Goal: Obtain resource: Obtain resource

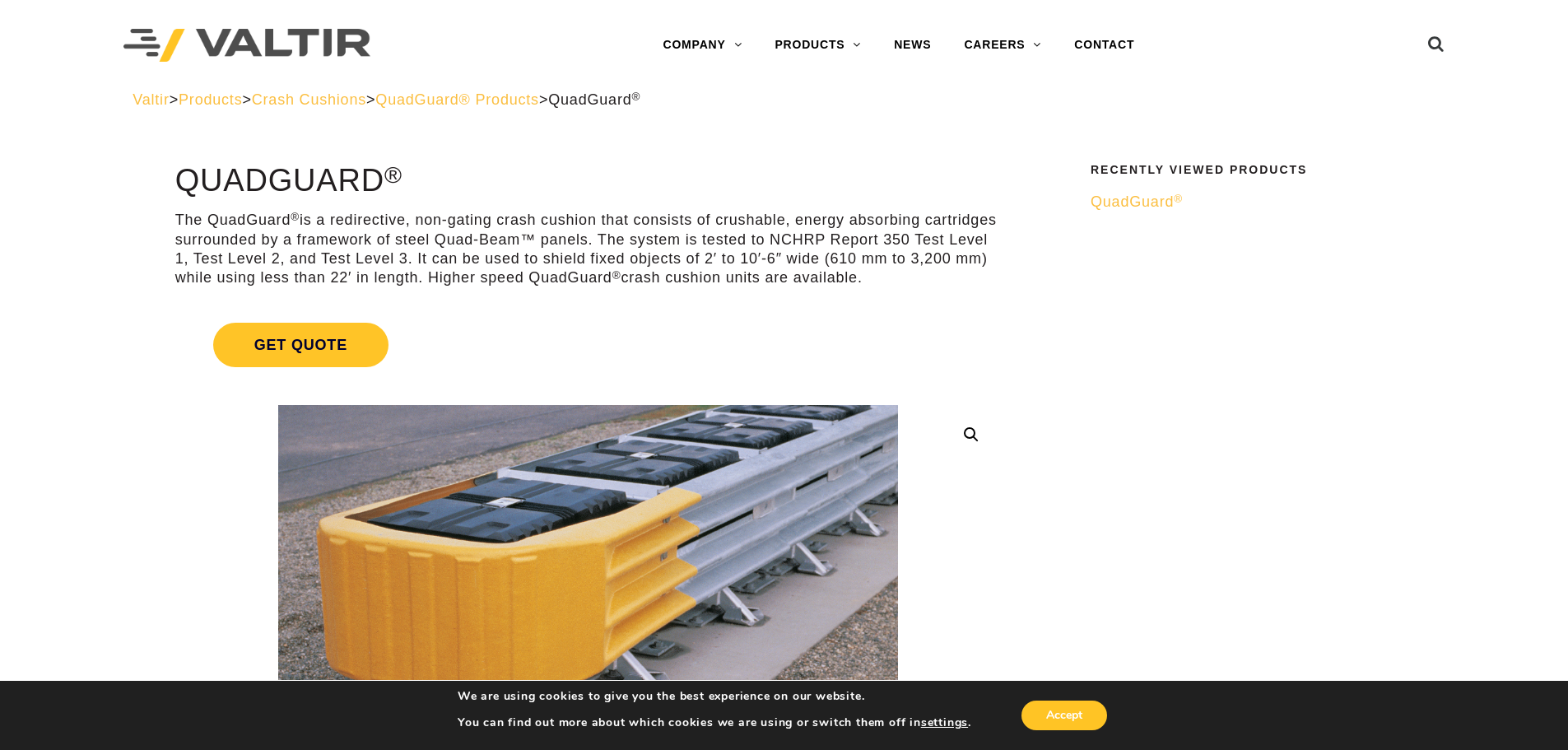
click at [360, 105] on span "Crash Cushions" at bounding box center [309, 99] width 114 height 16
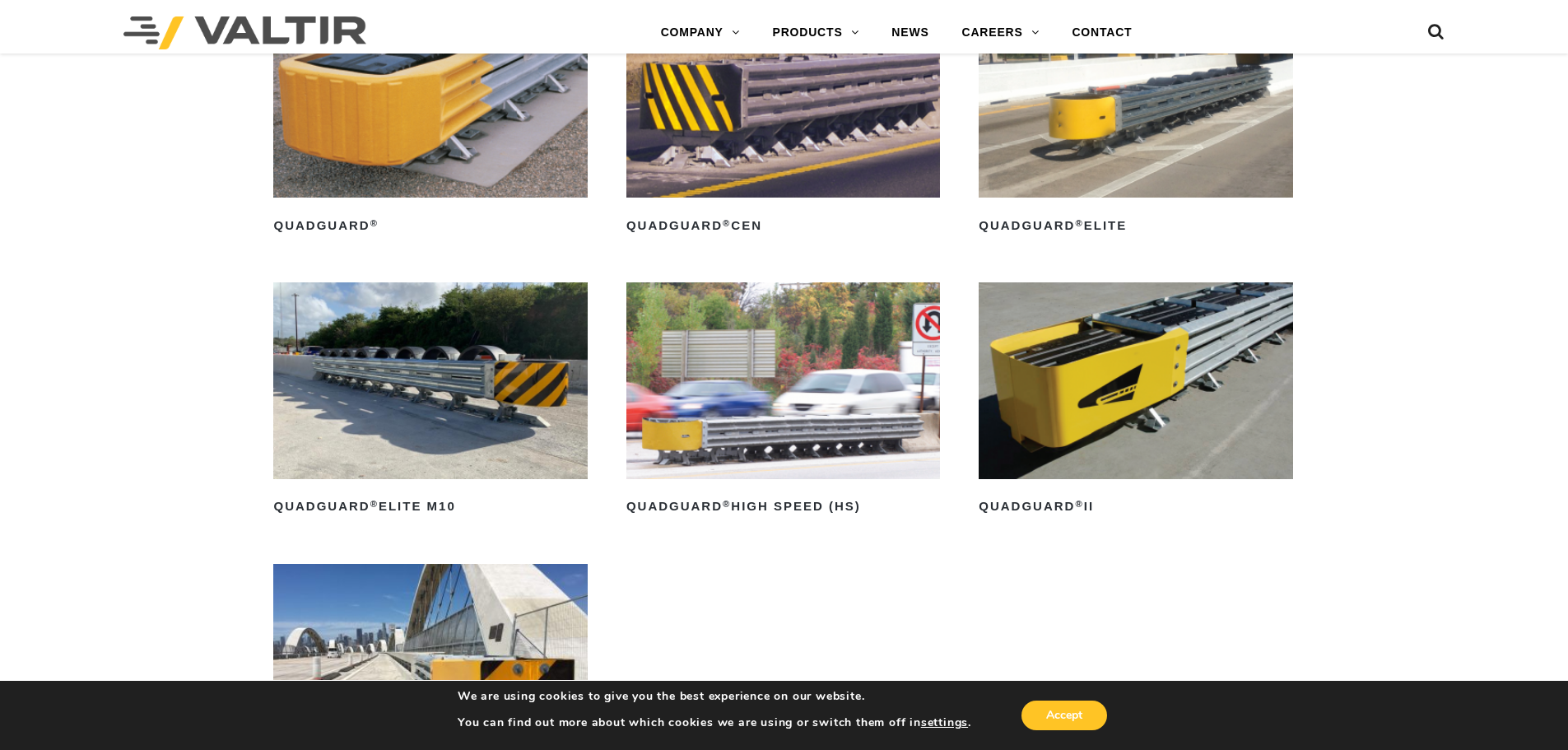
scroll to position [1317, 0]
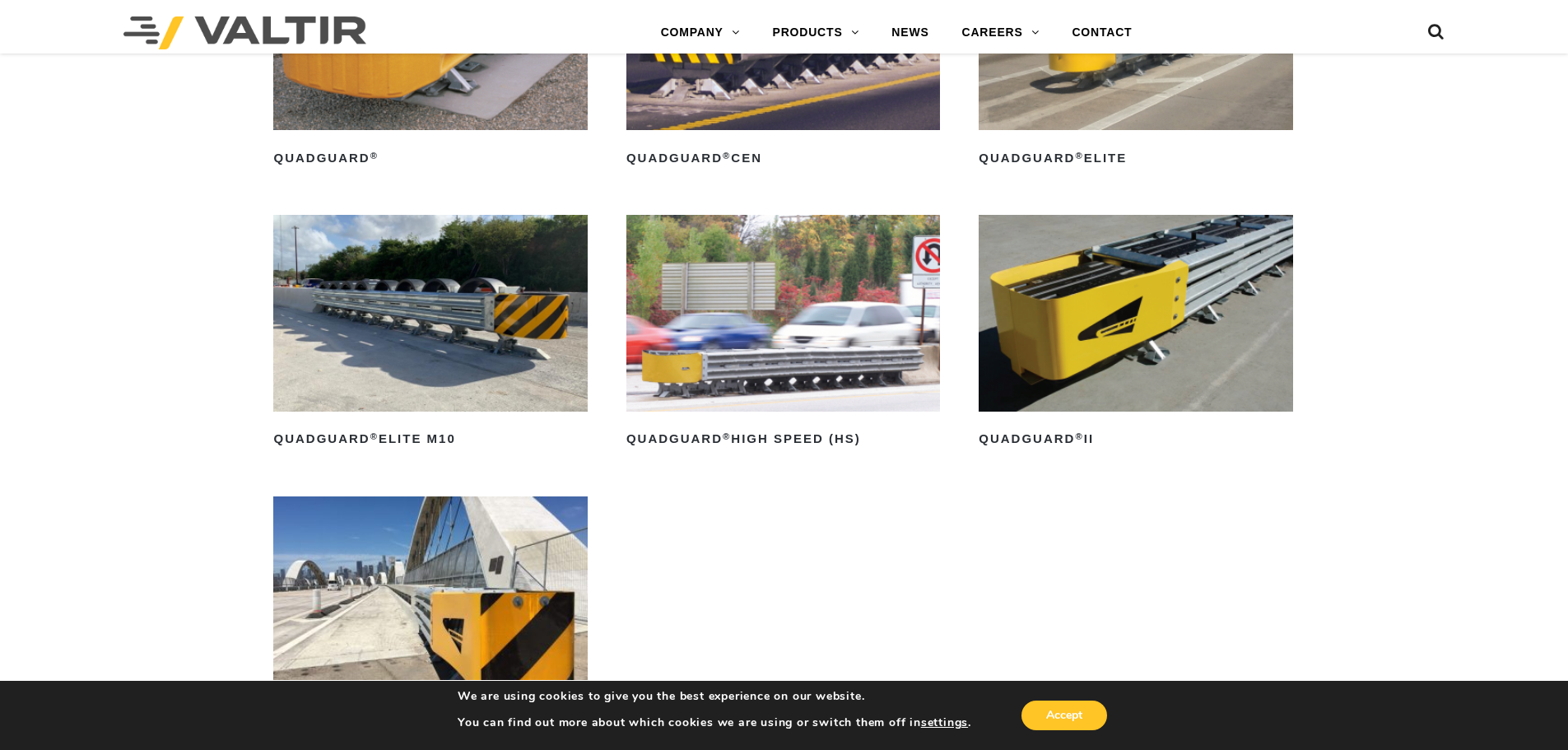
click at [1138, 352] on img at bounding box center [1135, 312] width 313 height 196
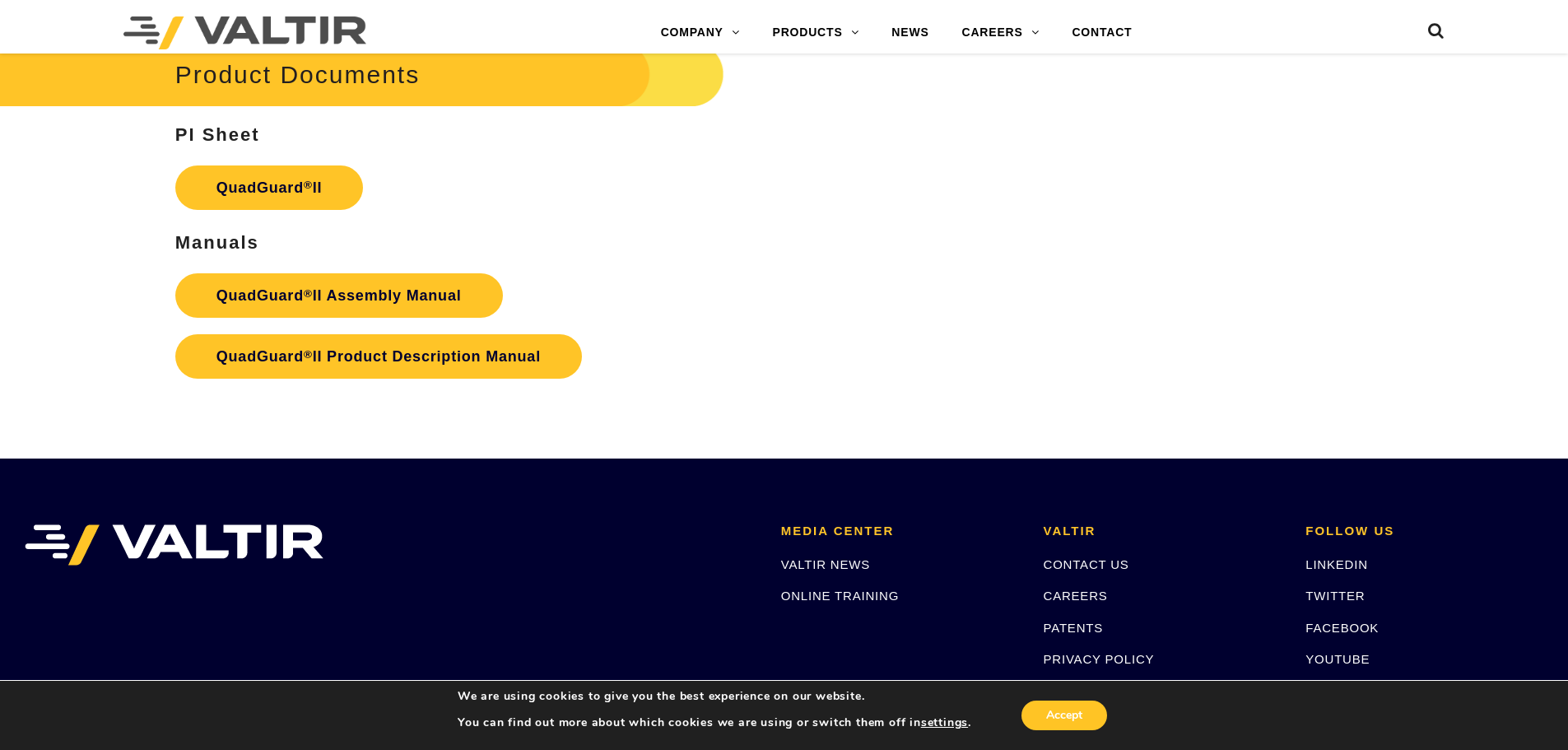
scroll to position [3375, 0]
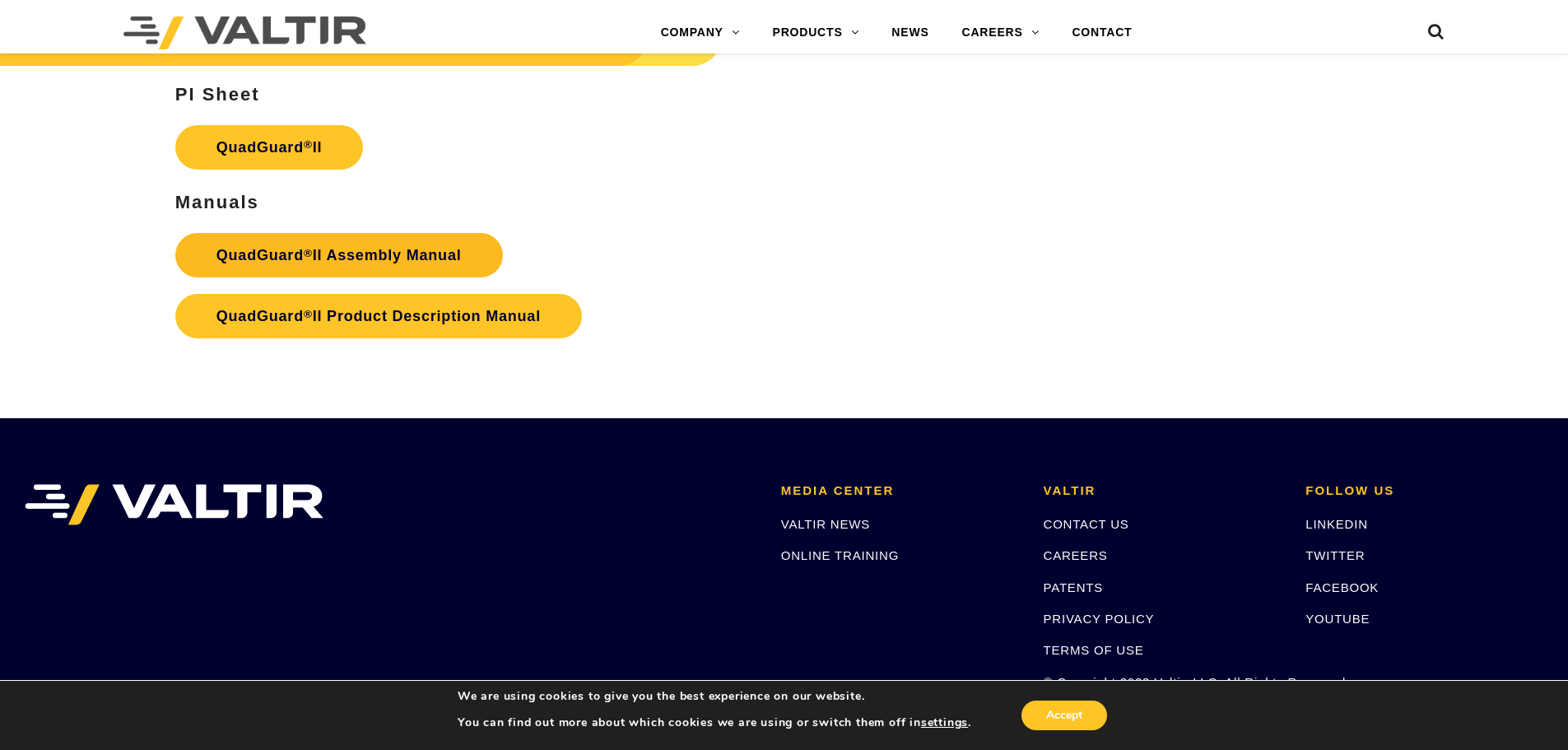
click at [334, 247] on strong "QuadGuard ® II Assembly Manual" at bounding box center [338, 255] width 245 height 16
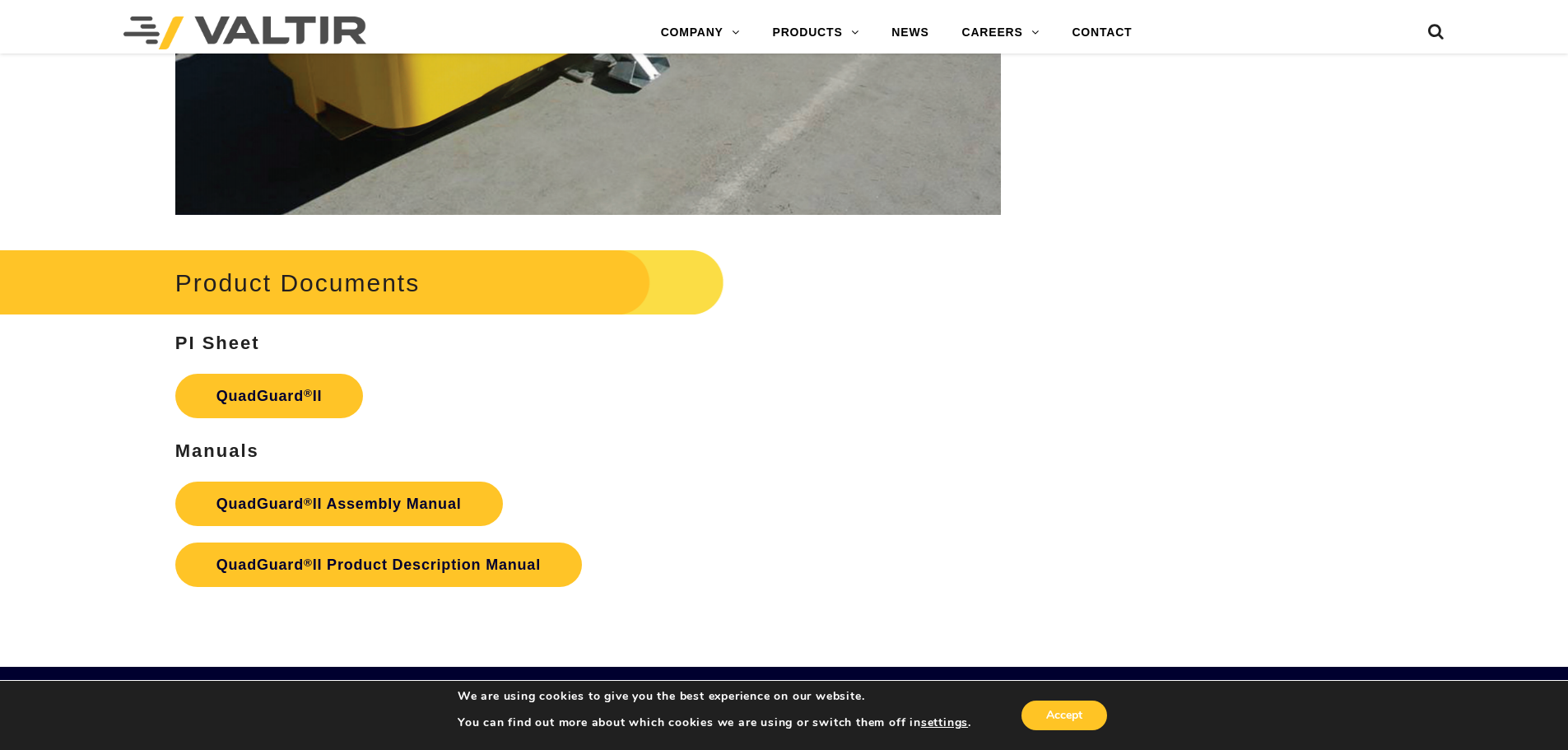
scroll to position [3182, 0]
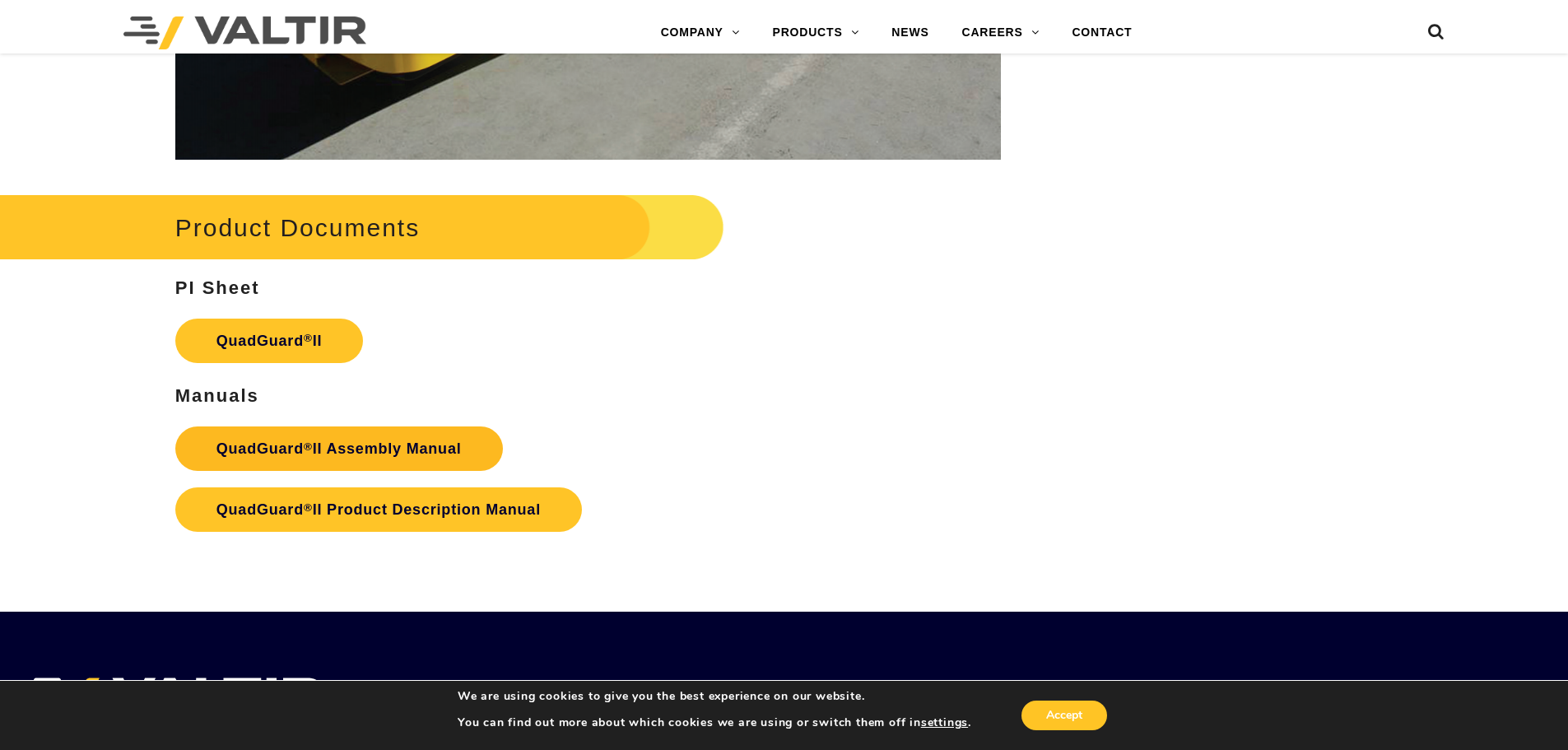
click at [459, 440] on strong "QuadGuard ® II Assembly Manual" at bounding box center [338, 448] width 245 height 16
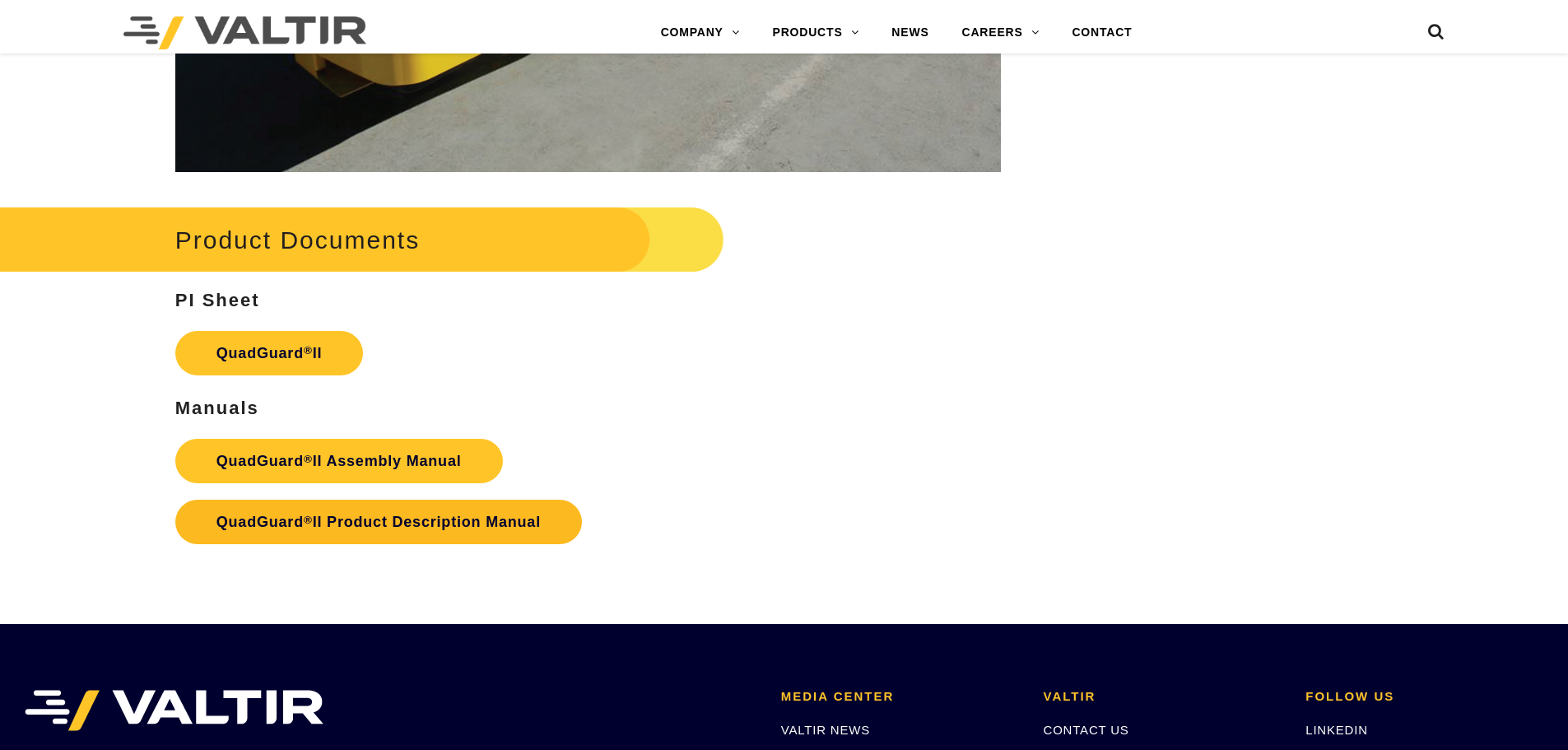
scroll to position [3182, 0]
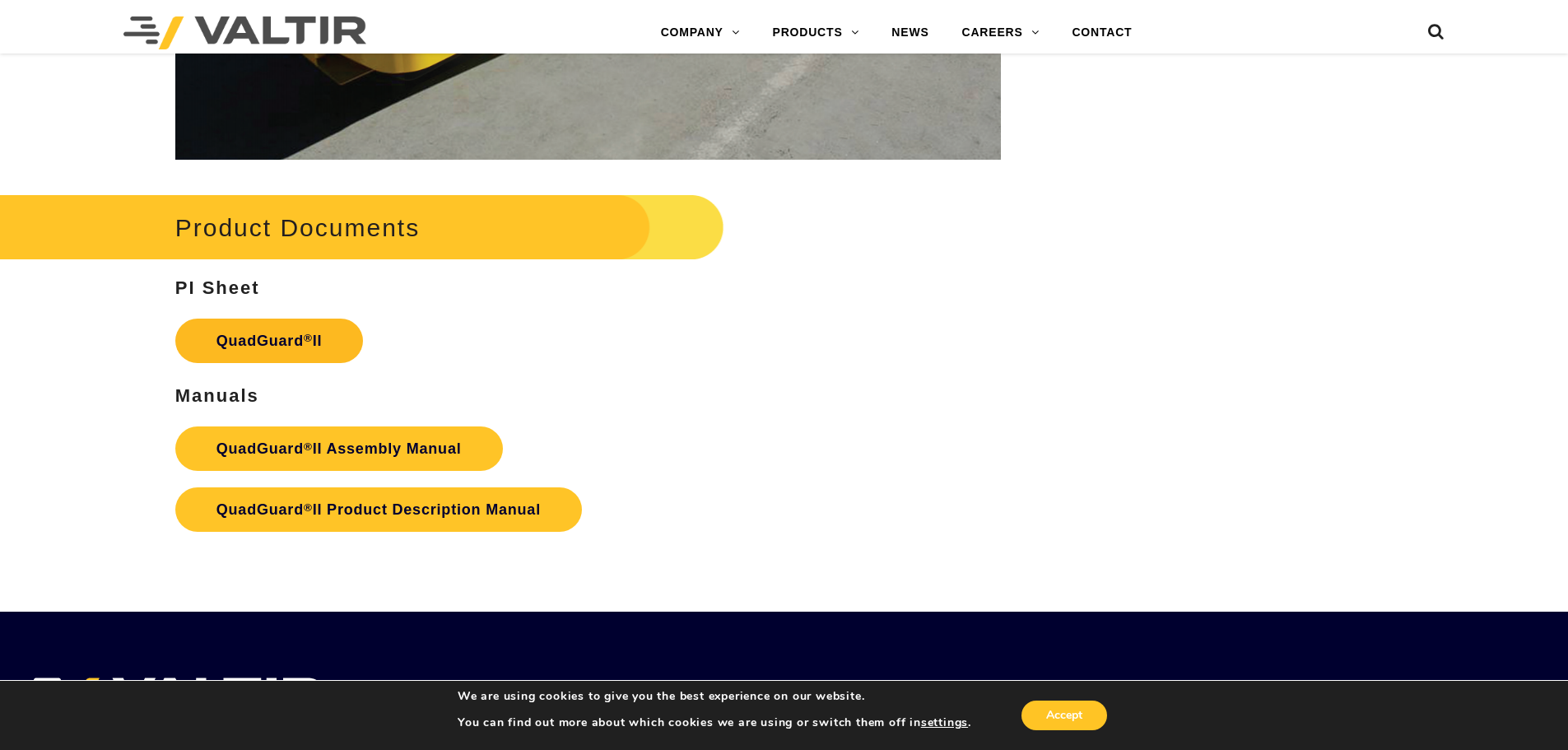
click at [292, 318] on link "QuadGuard ® II" at bounding box center [269, 340] width 188 height 44
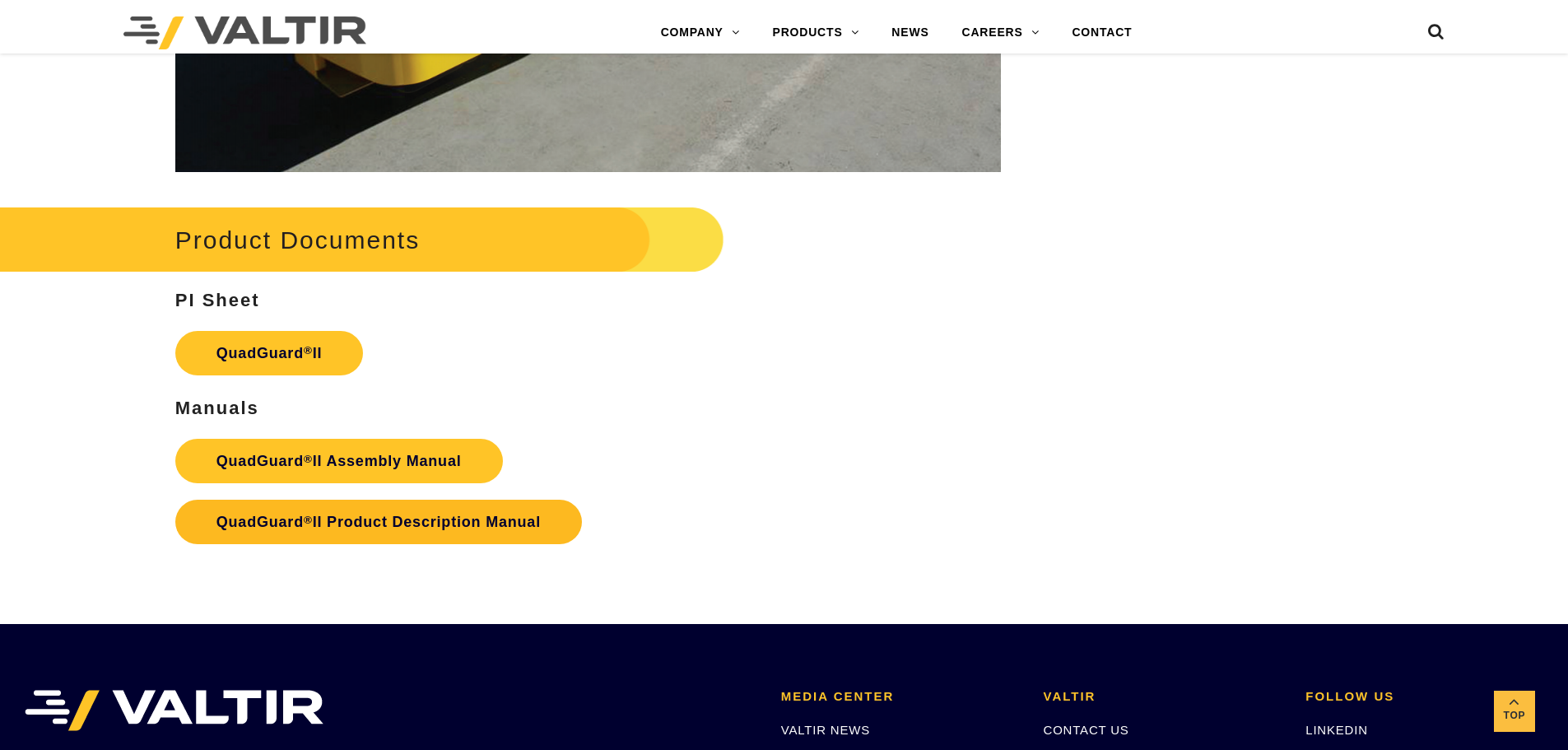
scroll to position [3182, 0]
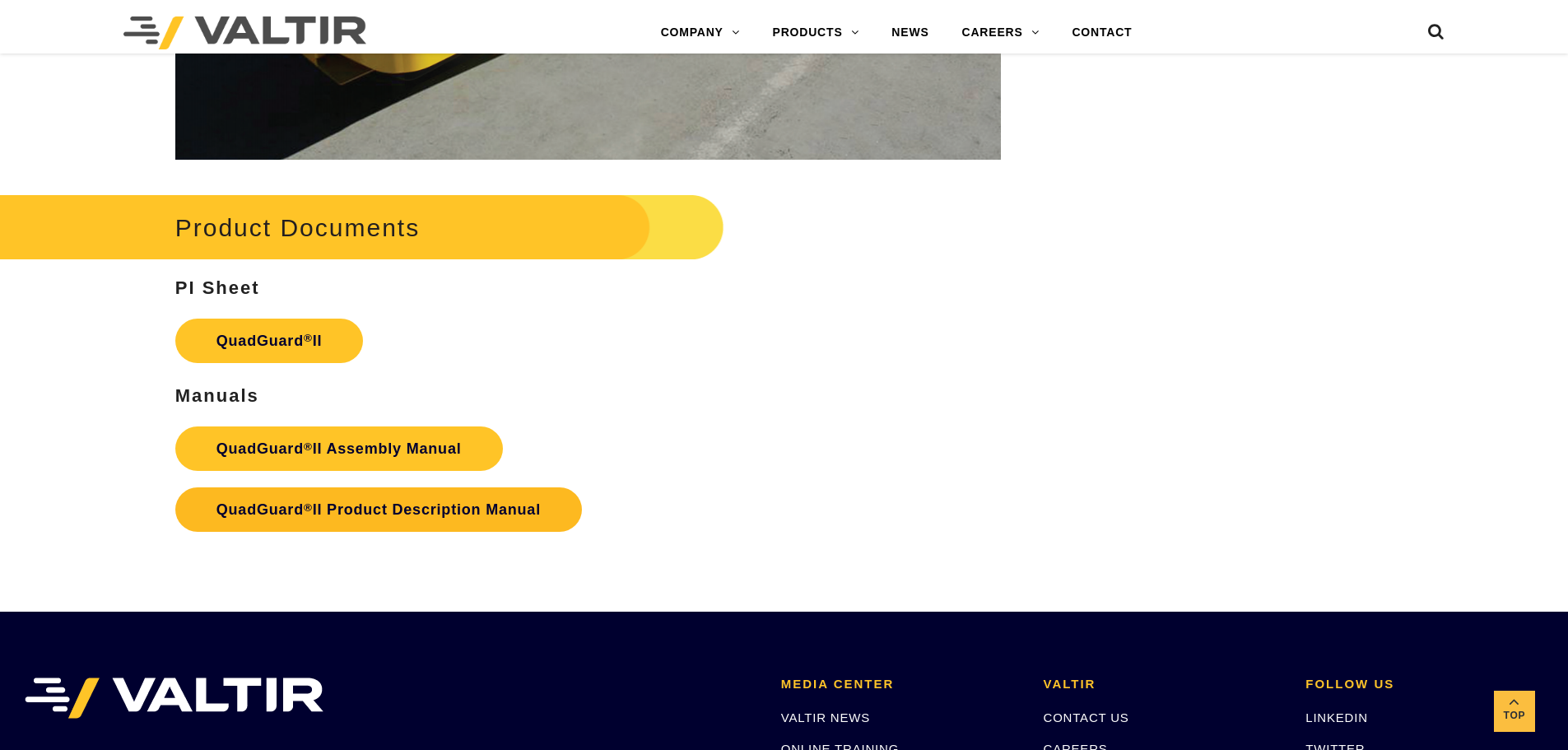
click at [330, 506] on link "QuadGuard ® II Product Description Manual" at bounding box center [378, 510] width 407 height 44
